Goal: Information Seeking & Learning: Learn about a topic

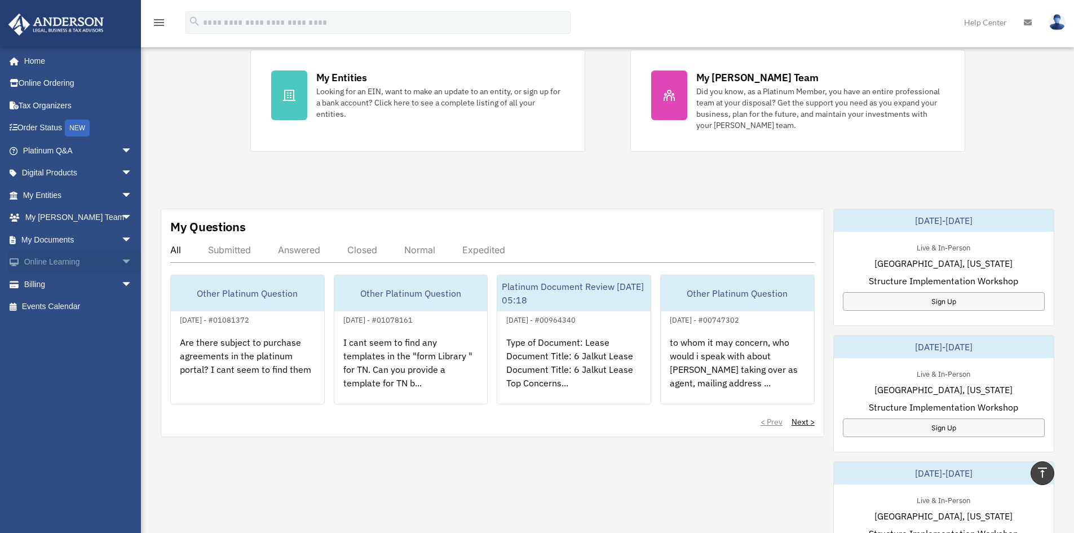
scroll to position [56, 0]
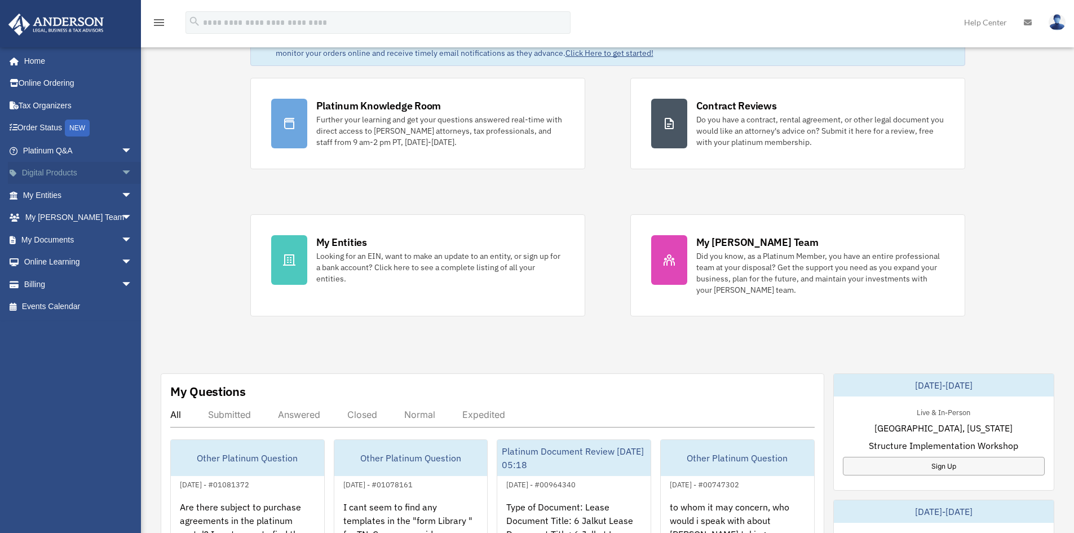
click at [121, 174] on span "arrow_drop_down" at bounding box center [132, 173] width 23 height 23
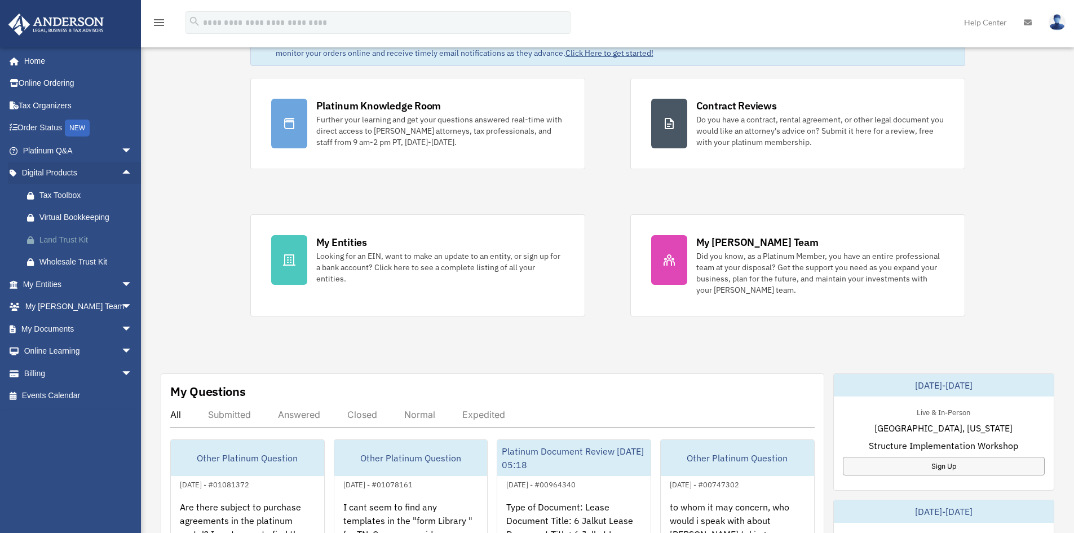
click at [86, 239] on div "Land Trust Kit" at bounding box center [87, 240] width 96 height 14
click at [121, 374] on span "arrow_drop_down" at bounding box center [132, 373] width 23 height 23
click at [121, 347] on span "arrow_drop_down" at bounding box center [132, 351] width 23 height 23
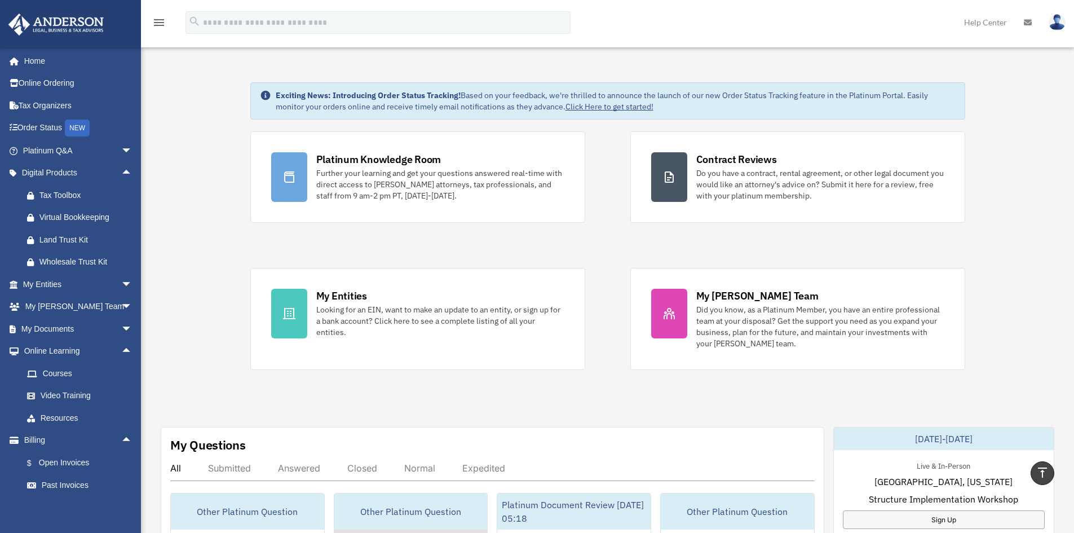
scroll to position [0, 0]
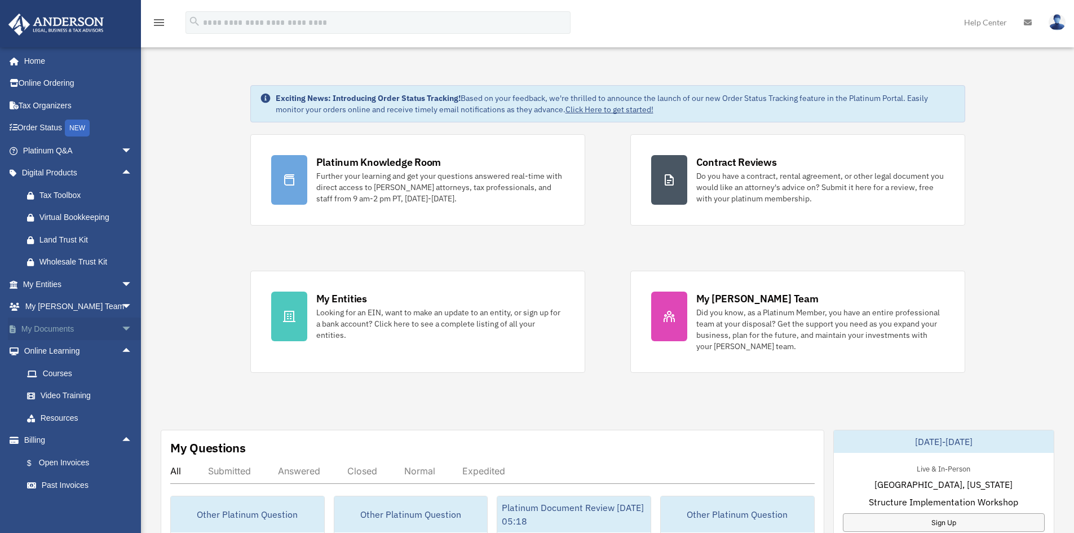
click at [122, 329] on span "arrow_drop_down" at bounding box center [132, 329] width 23 height 23
click at [55, 356] on link "Box" at bounding box center [83, 351] width 134 height 23
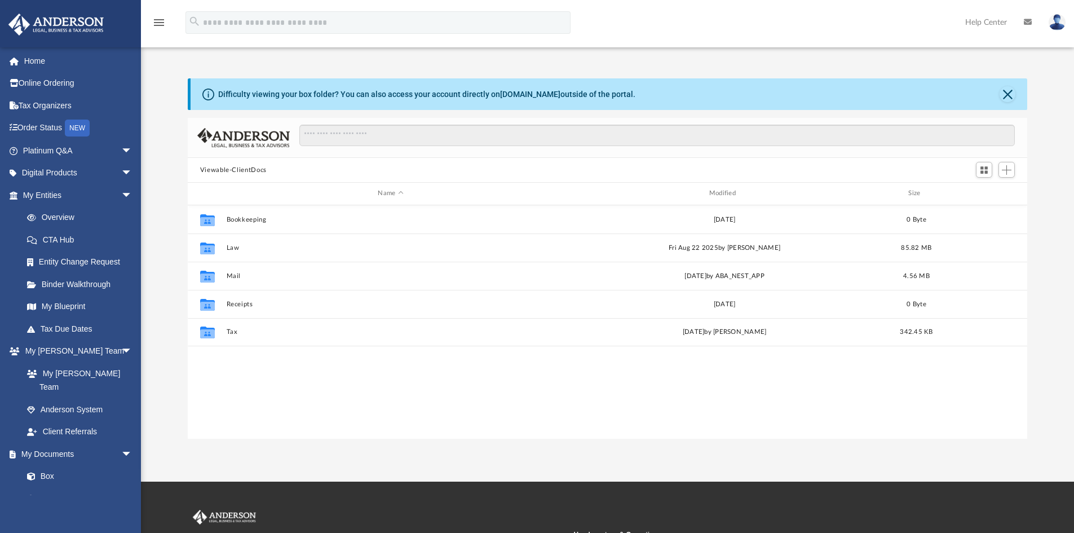
scroll to position [248, 831]
click at [121, 180] on span "arrow_drop_down" at bounding box center [132, 173] width 23 height 23
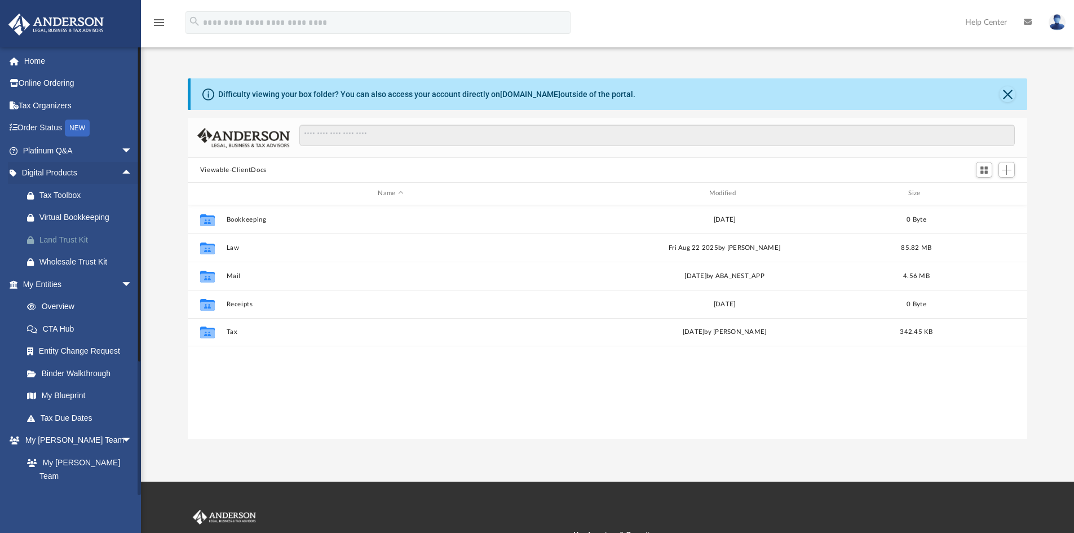
click at [68, 240] on div "Land Trust Kit" at bounding box center [87, 240] width 96 height 14
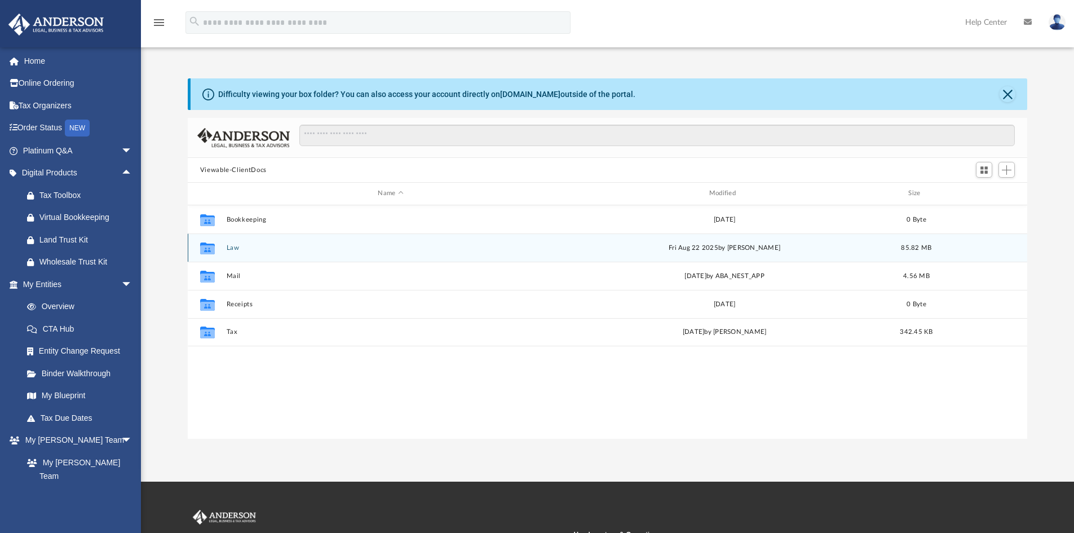
click at [233, 248] on button "Law" at bounding box center [390, 247] width 329 height 7
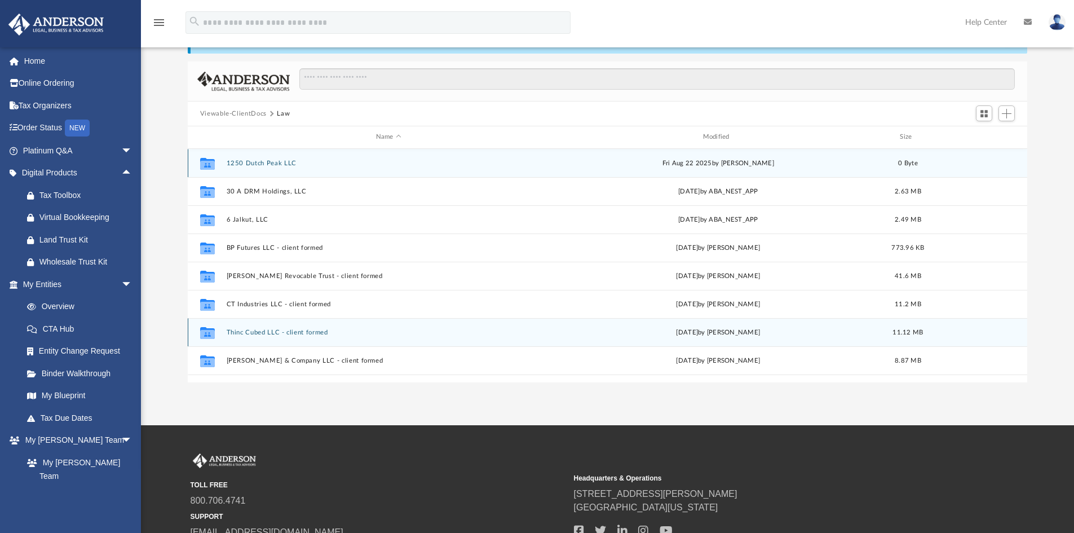
scroll to position [0, 0]
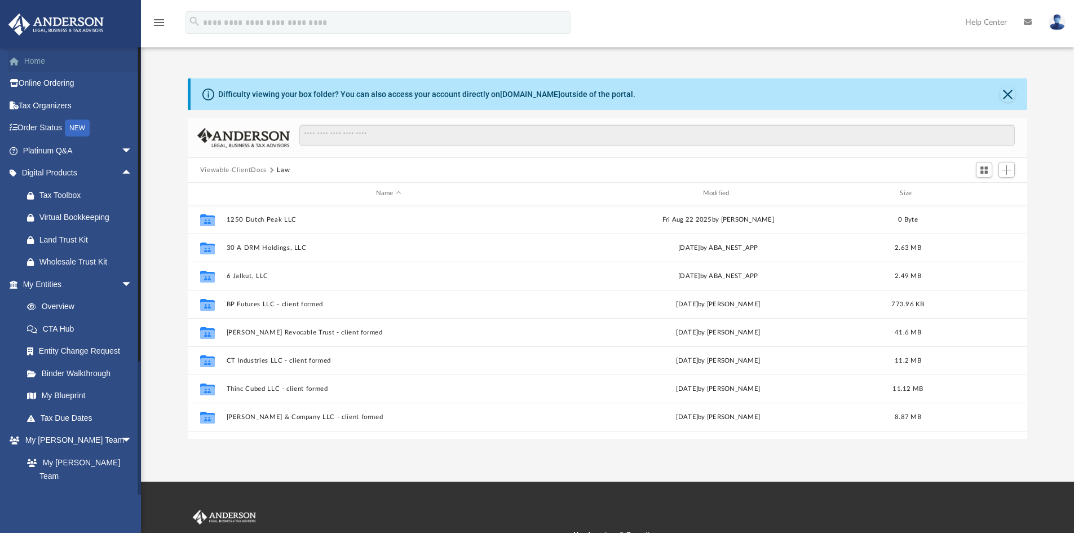
click at [27, 51] on link "Home" at bounding box center [79, 61] width 142 height 23
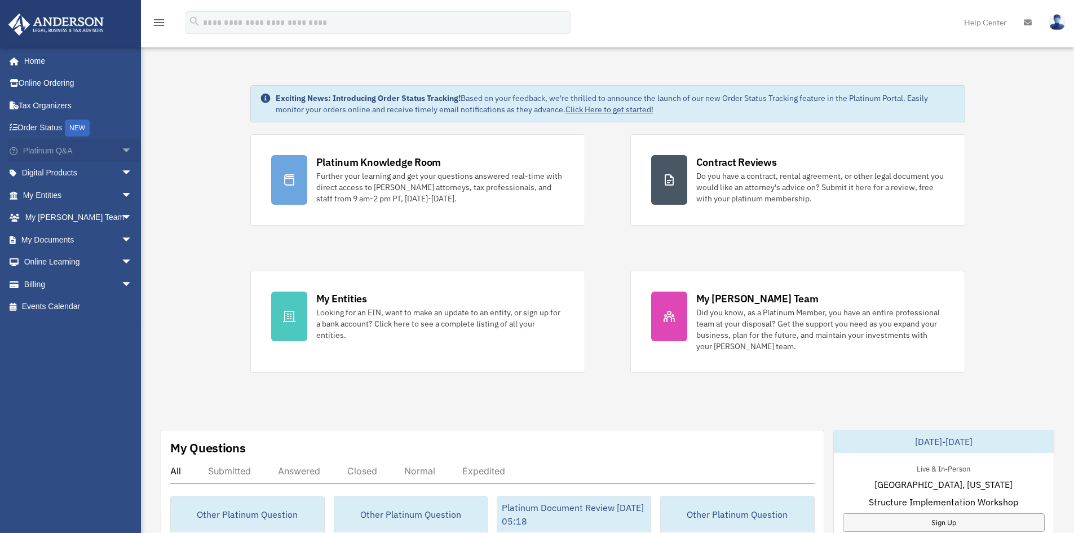
click at [124, 143] on span "arrow_drop_down" at bounding box center [132, 150] width 23 height 23
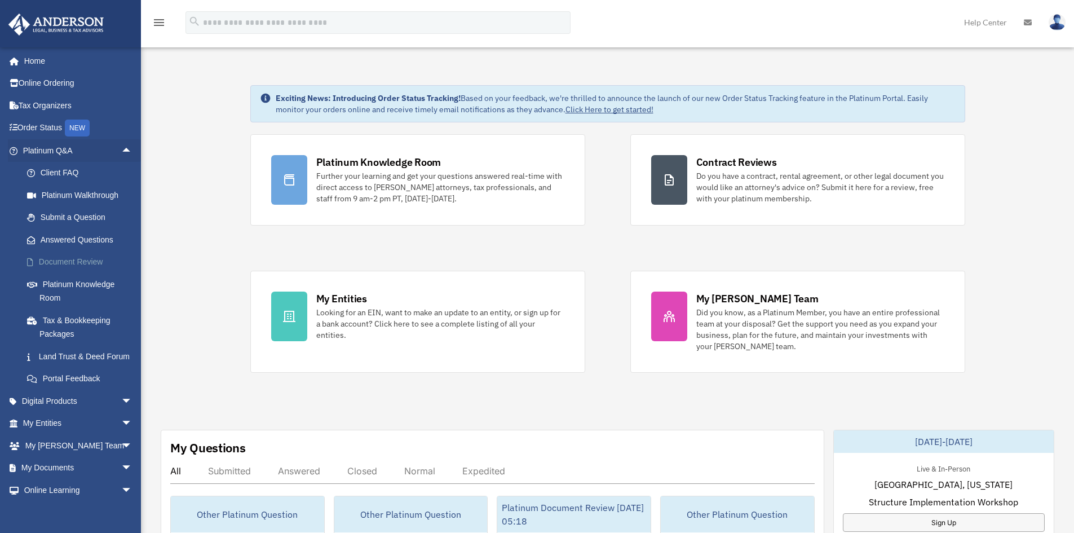
scroll to position [67, 0]
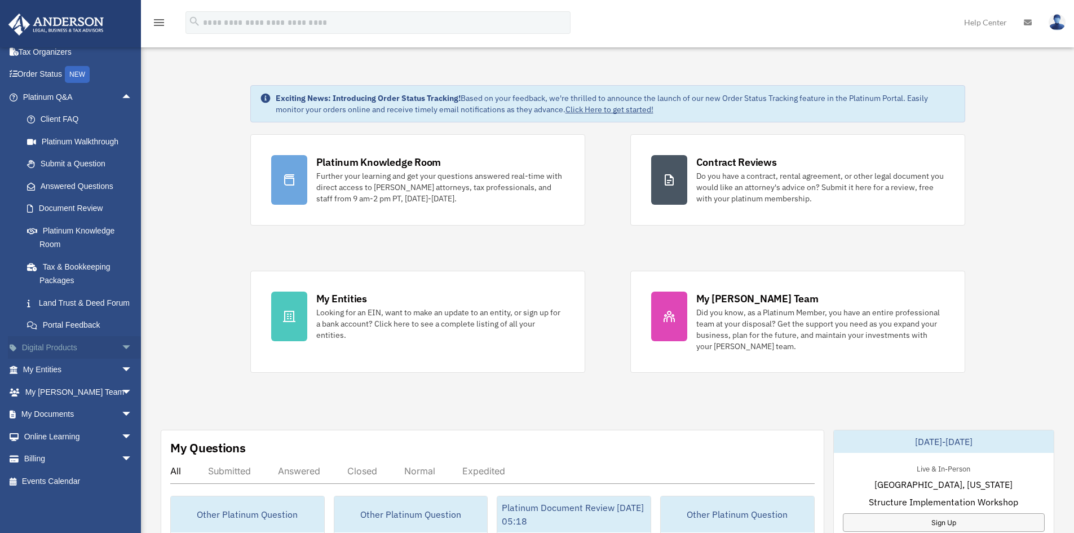
click at [121, 345] on span "arrow_drop_down" at bounding box center [132, 347] width 23 height 23
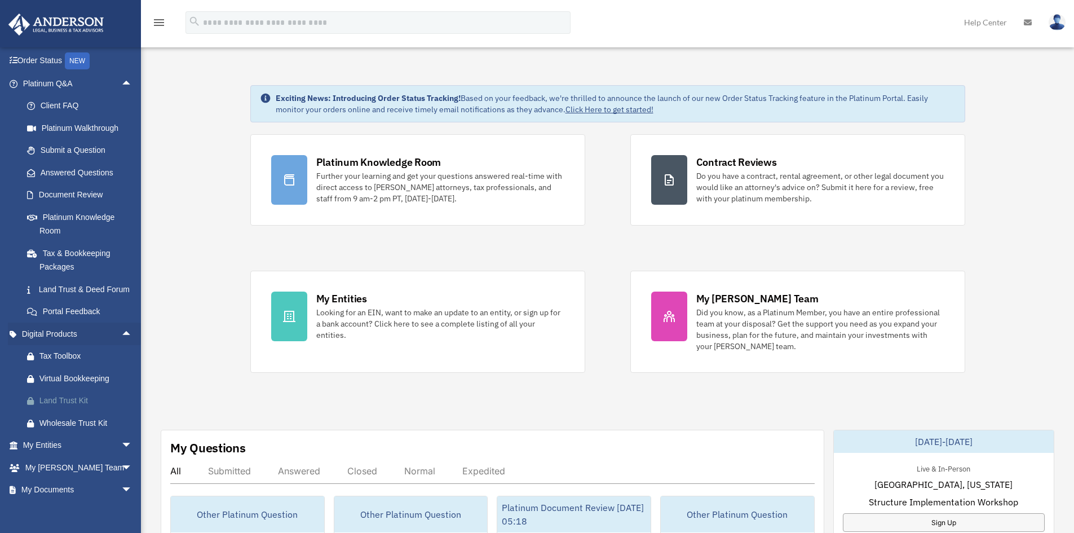
click at [73, 408] on div "Land Trust Kit" at bounding box center [87, 401] width 96 height 14
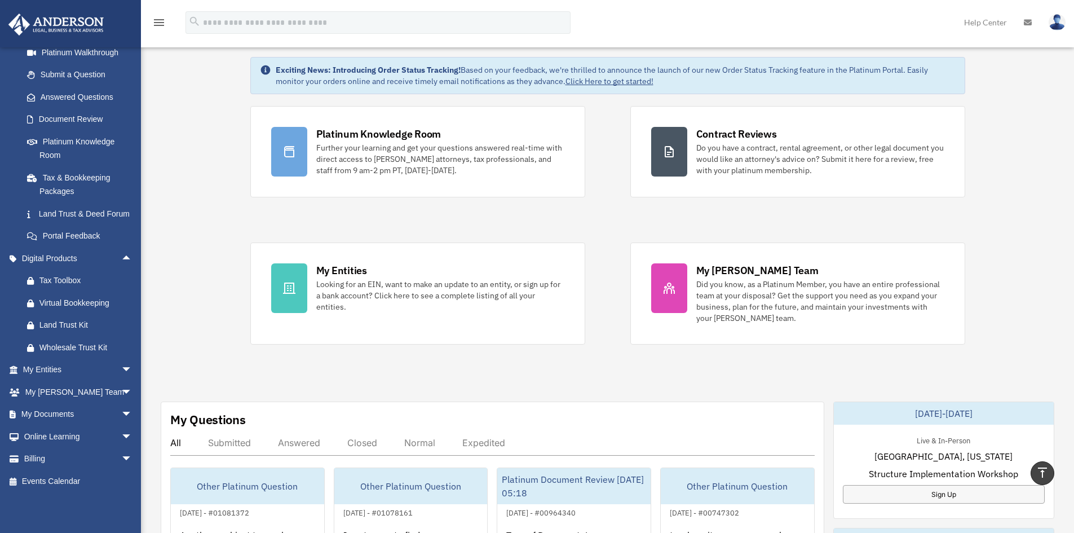
scroll to position [0, 0]
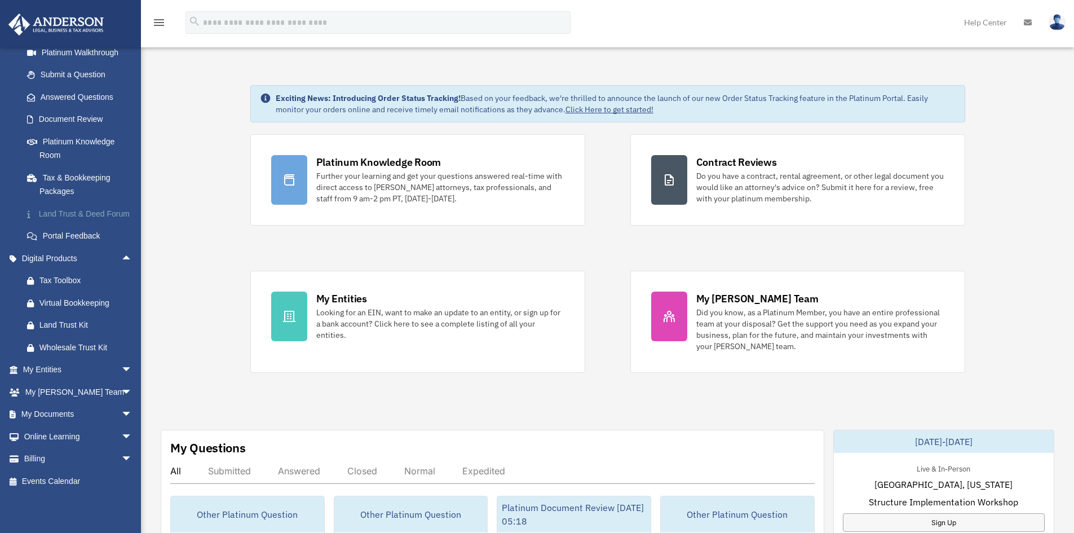
click at [78, 202] on link "Land Trust & Deed Forum" at bounding box center [83, 213] width 134 height 23
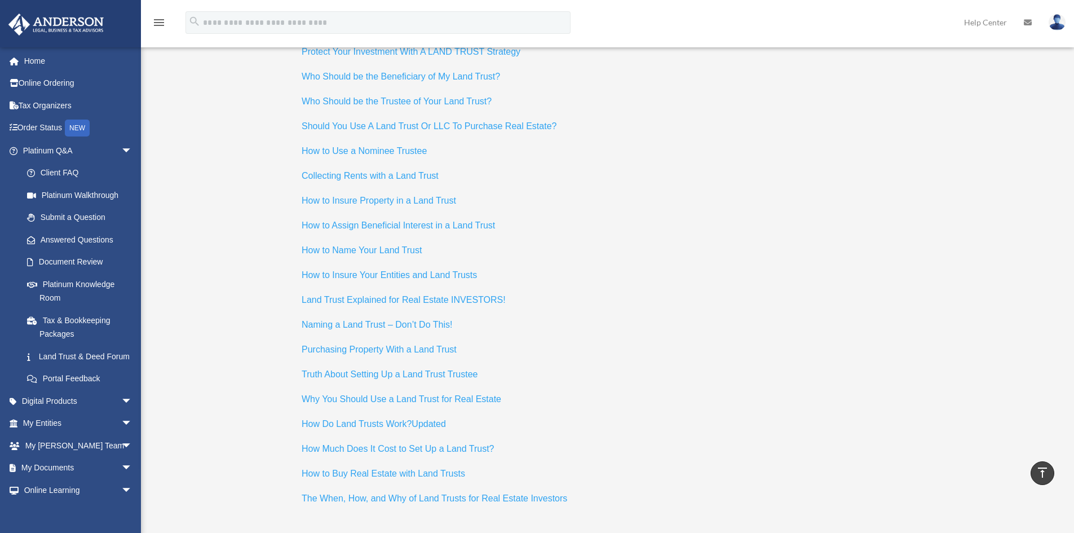
scroll to position [5011, 0]
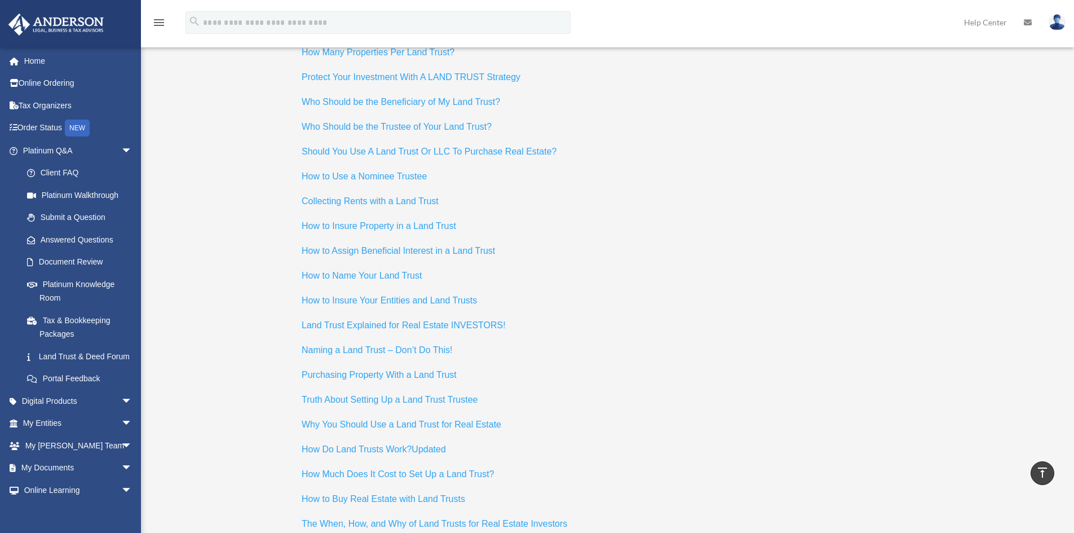
click at [421, 420] on span "Why You Should Use a Land Trust for Real Estate" at bounding box center [402, 425] width 200 height 10
